Goal: Information Seeking & Learning: Learn about a topic

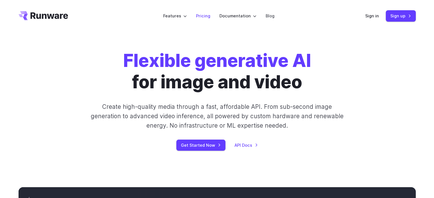
click at [207, 17] on link "Pricing" at bounding box center [203, 16] width 14 height 7
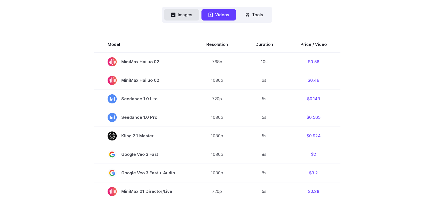
scroll to position [86, 0]
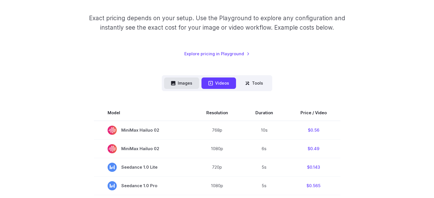
click at [189, 86] on button "Images" at bounding box center [181, 83] width 35 height 11
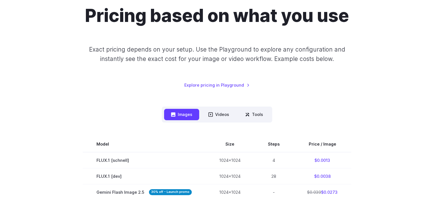
scroll to position [0, 0]
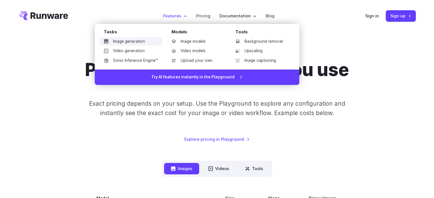
click at [138, 44] on link "Image generation" at bounding box center [130, 41] width 63 height 9
